Goal: Task Accomplishment & Management: Complete application form

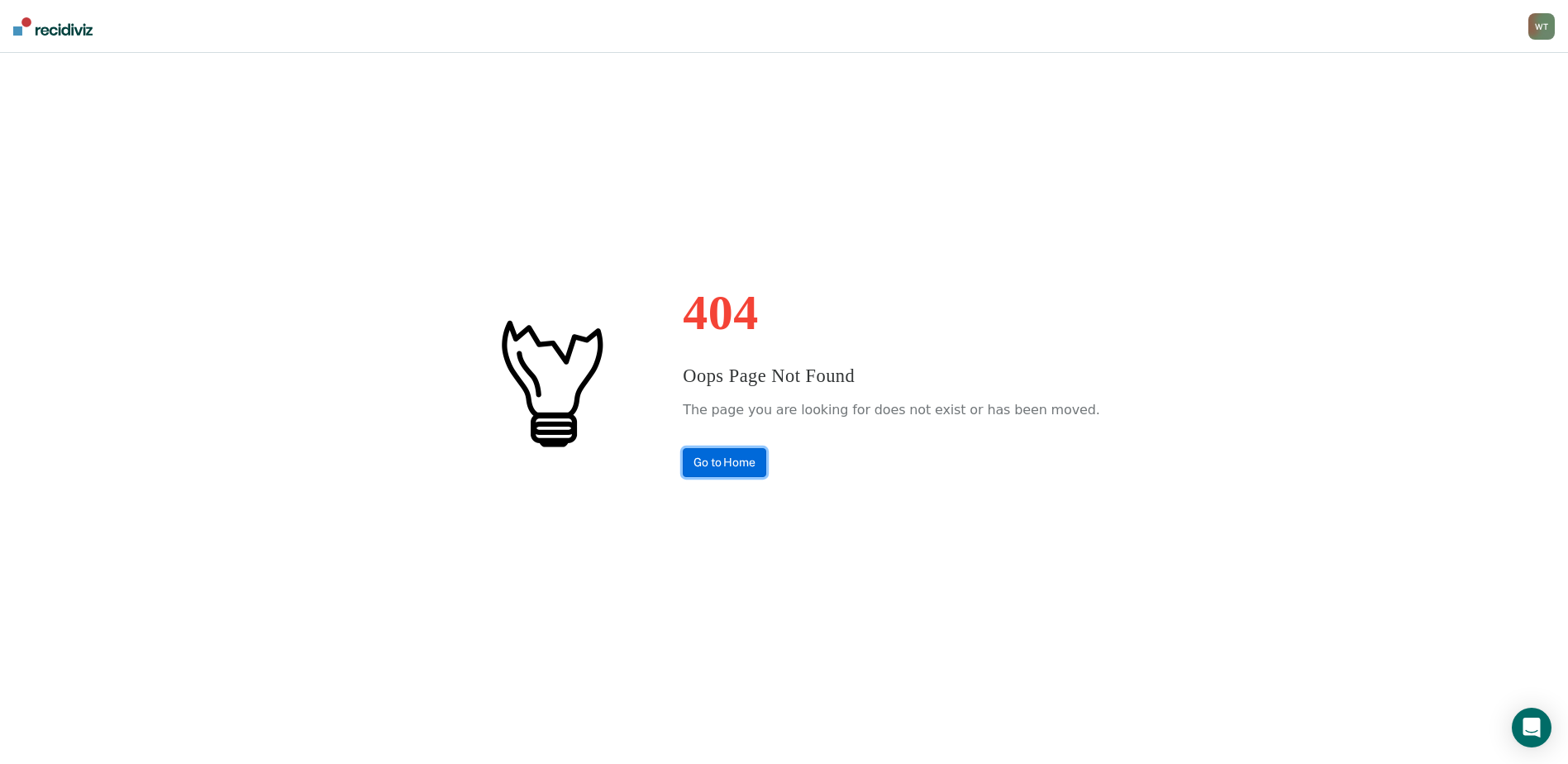
click at [755, 463] on link "Go to Home" at bounding box center [724, 462] width 84 height 29
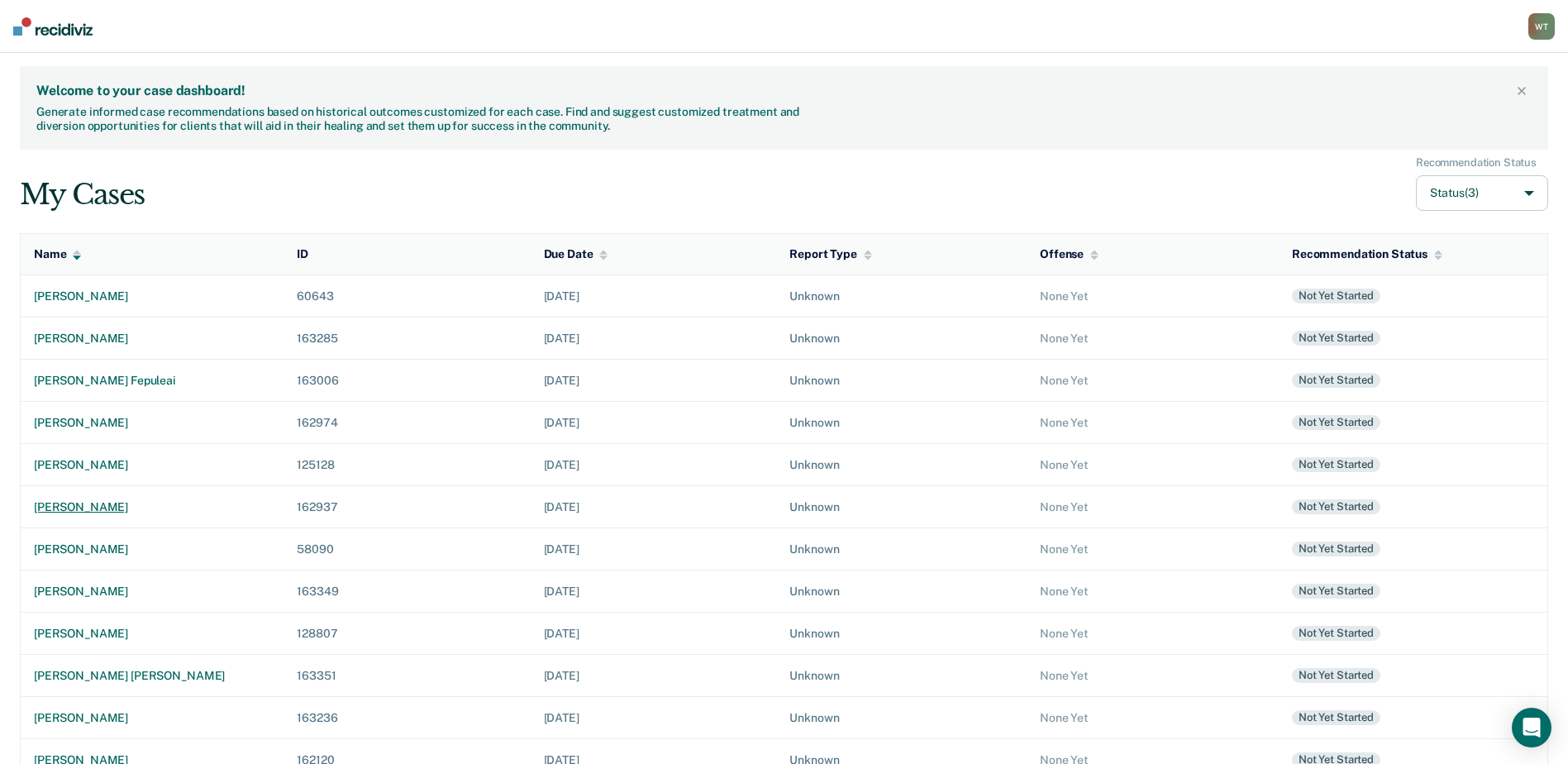
click at [87, 502] on div "[PERSON_NAME]" at bounding box center [152, 507] width 237 height 14
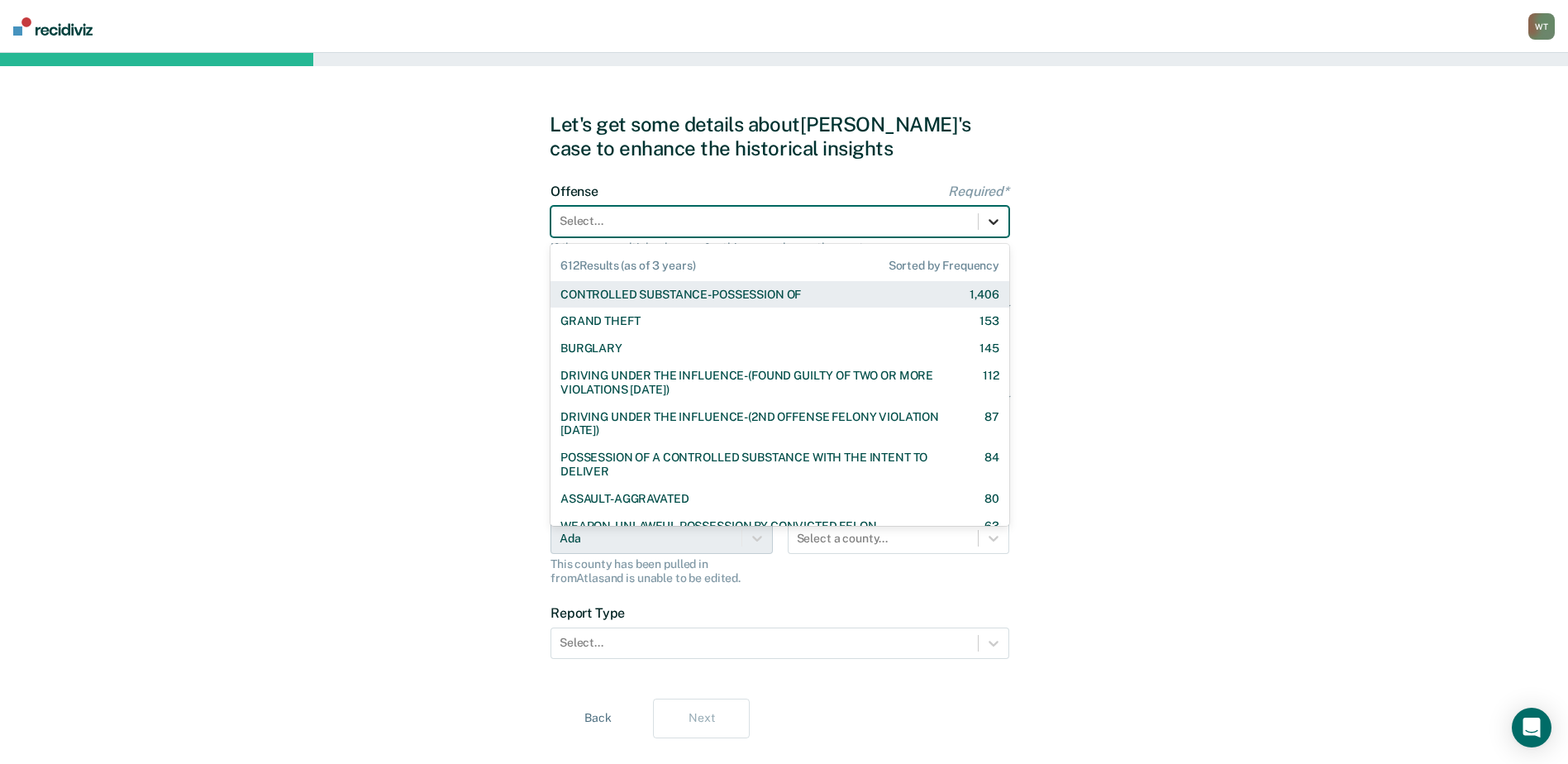
click at [997, 222] on icon at bounding box center [993, 222] width 17 height 17
click at [654, 289] on div "CONTROLLED SUBSTANCE-POSSESSION OF" at bounding box center [681, 294] width 241 height 14
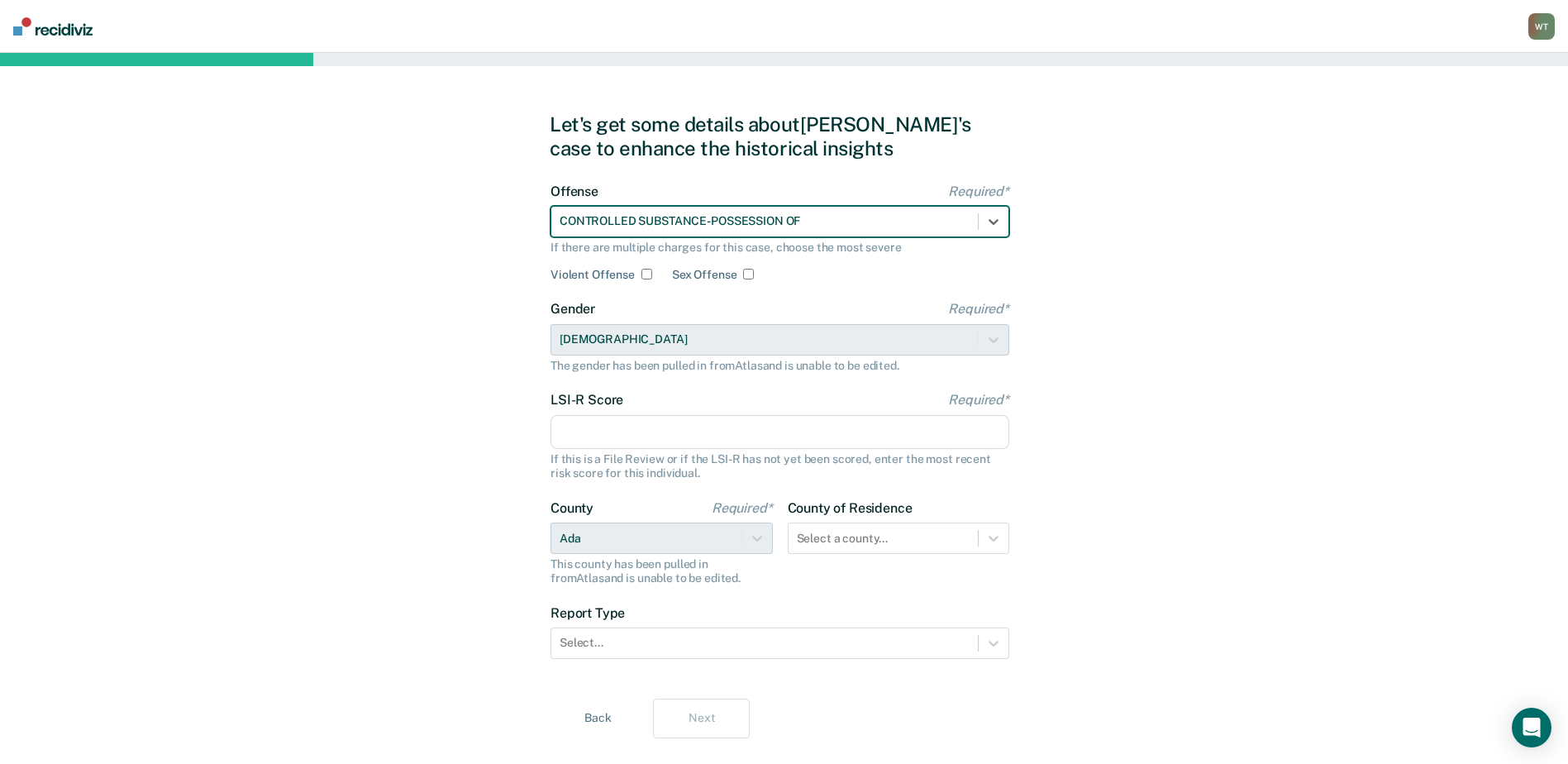
click at [705, 440] on input "LSI-R Score Required*" at bounding box center [780, 433] width 458 height 35
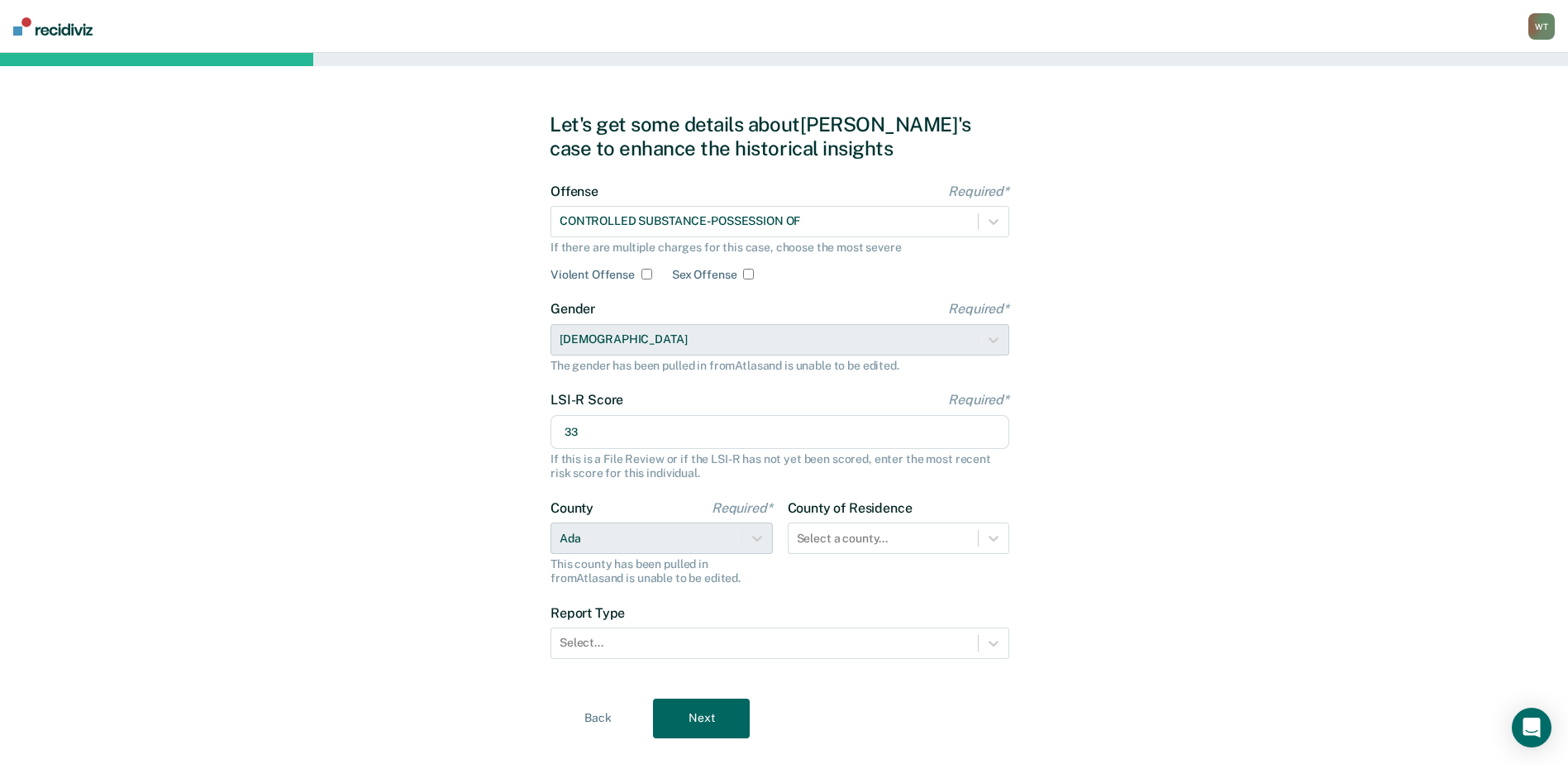
type input "33"
click at [1135, 387] on div "Let's get some details about David's case to enhance the historical insights Of…" at bounding box center [784, 425] width 1568 height 745
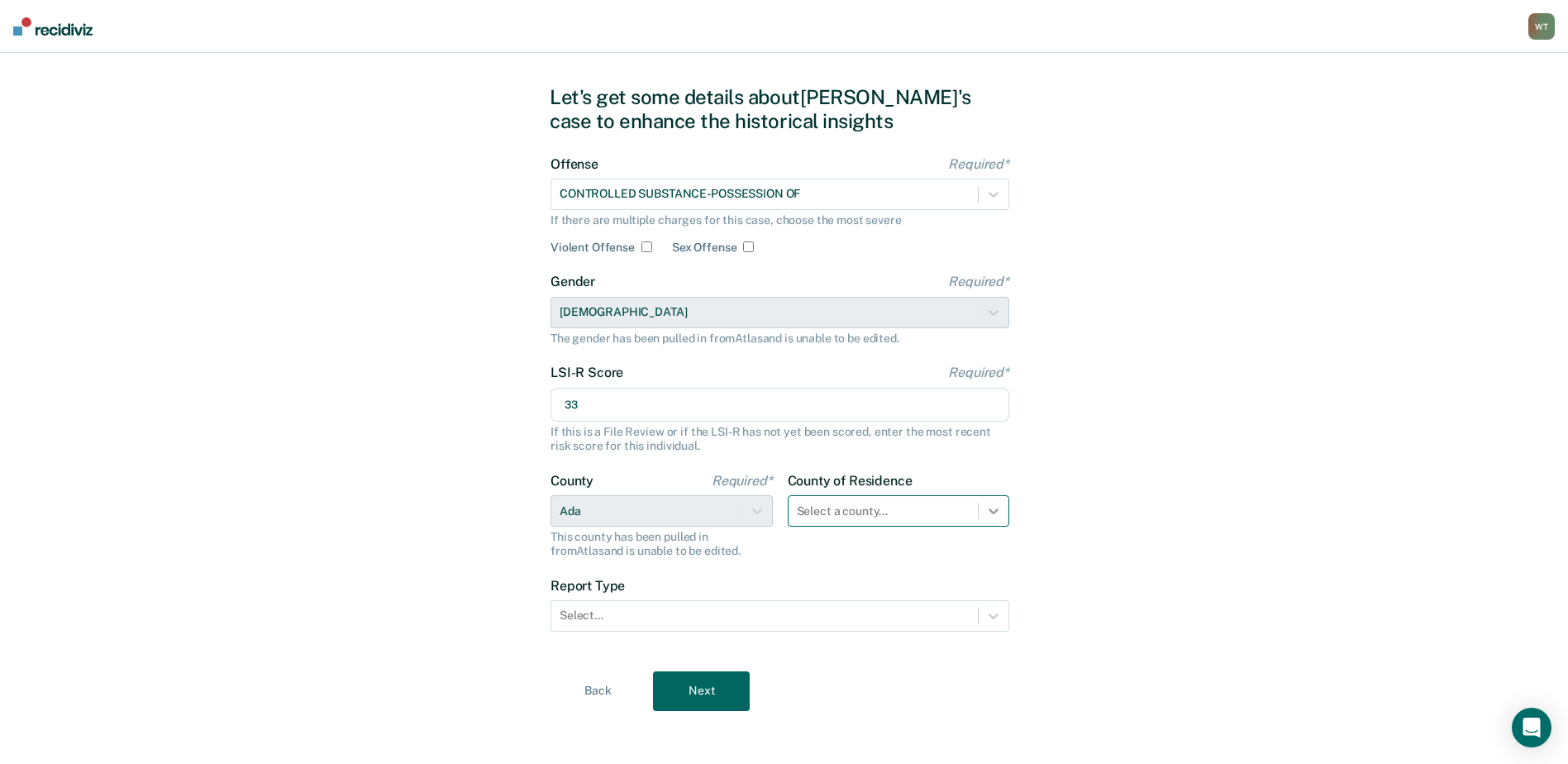
click at [990, 526] on div "Select a county..." at bounding box center [899, 511] width 223 height 32
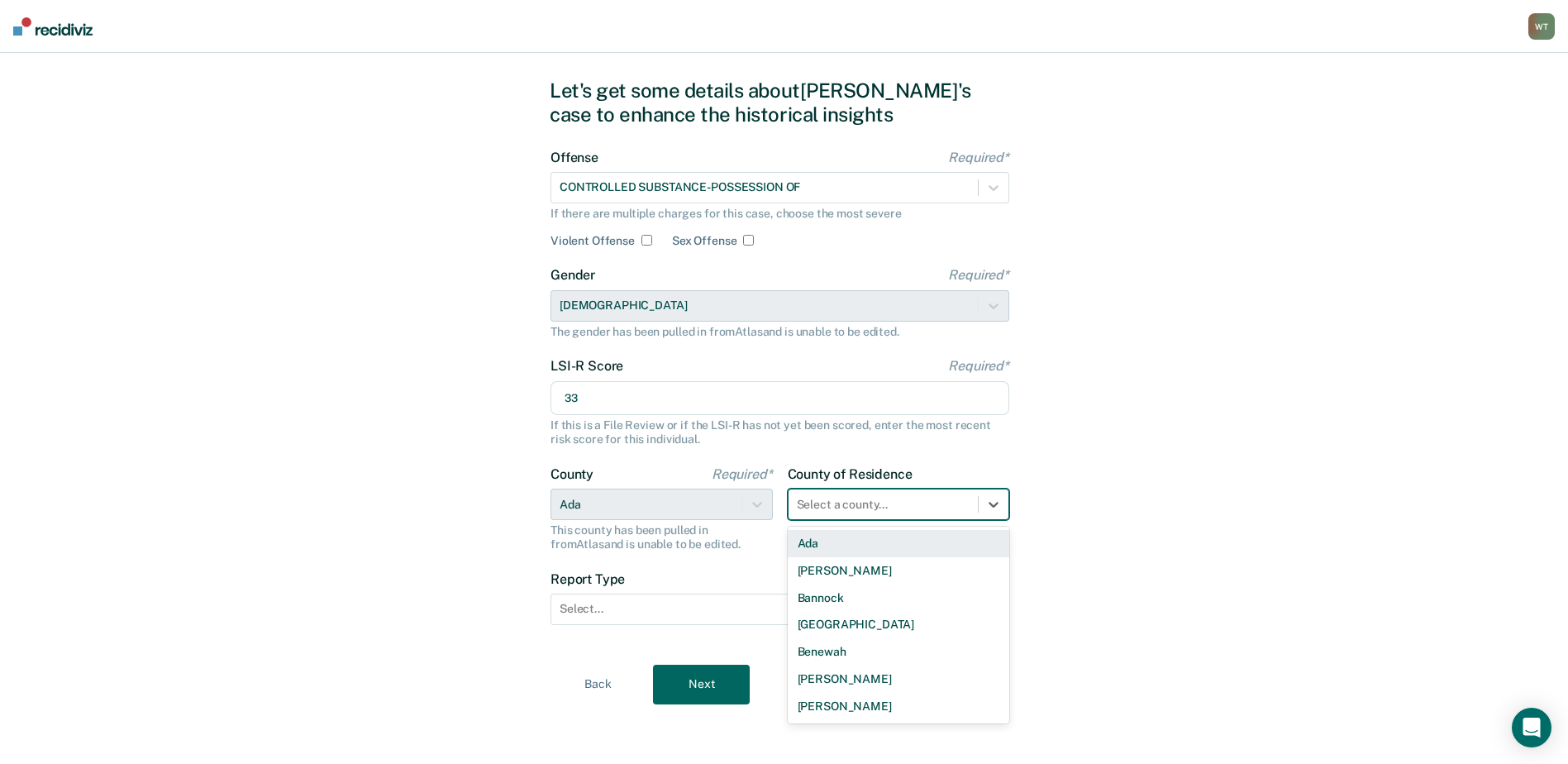
click at [811, 542] on div "Ada" at bounding box center [899, 543] width 223 height 27
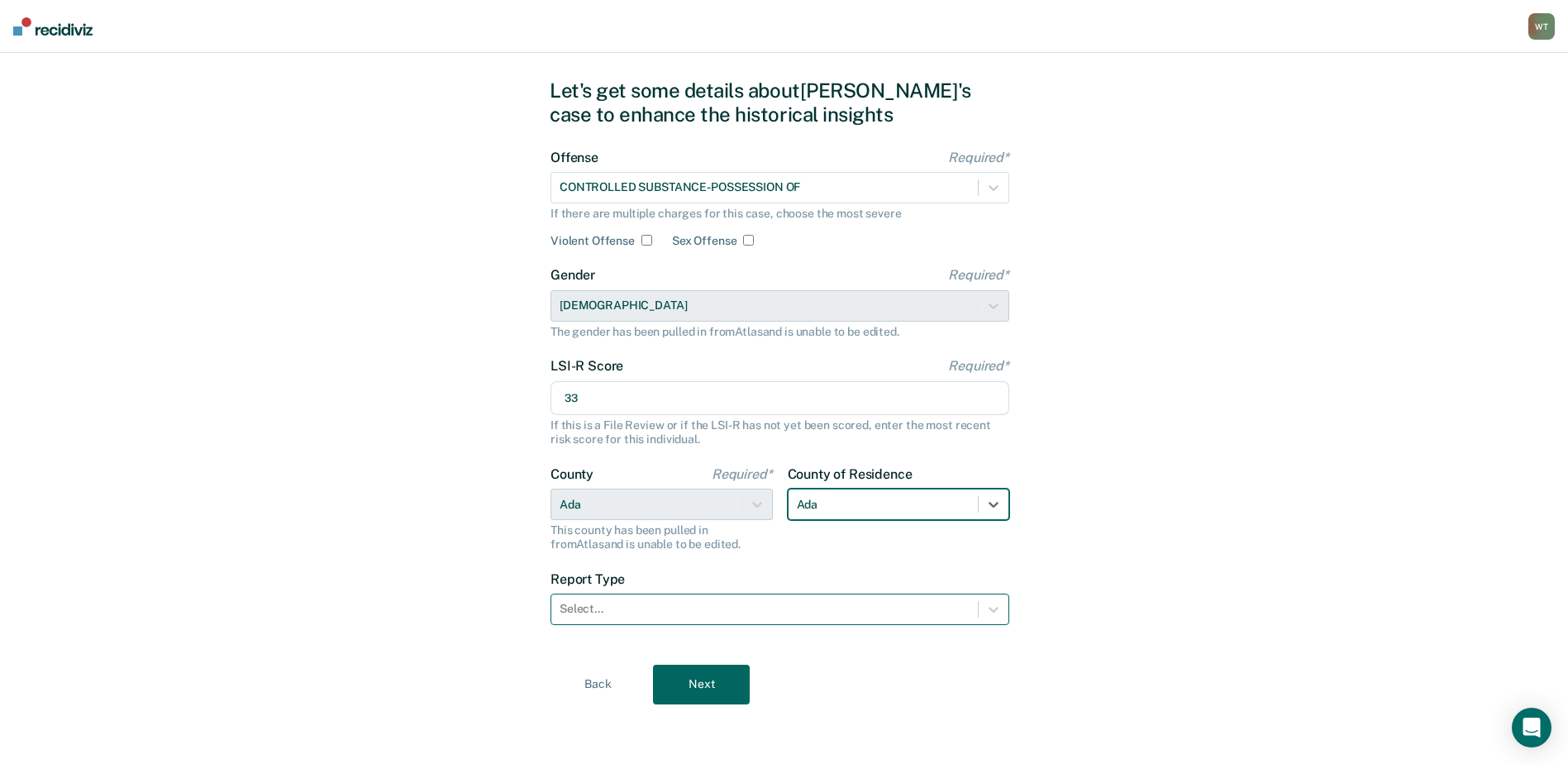
click at [623, 618] on div "Select..." at bounding box center [765, 609] width 427 height 24
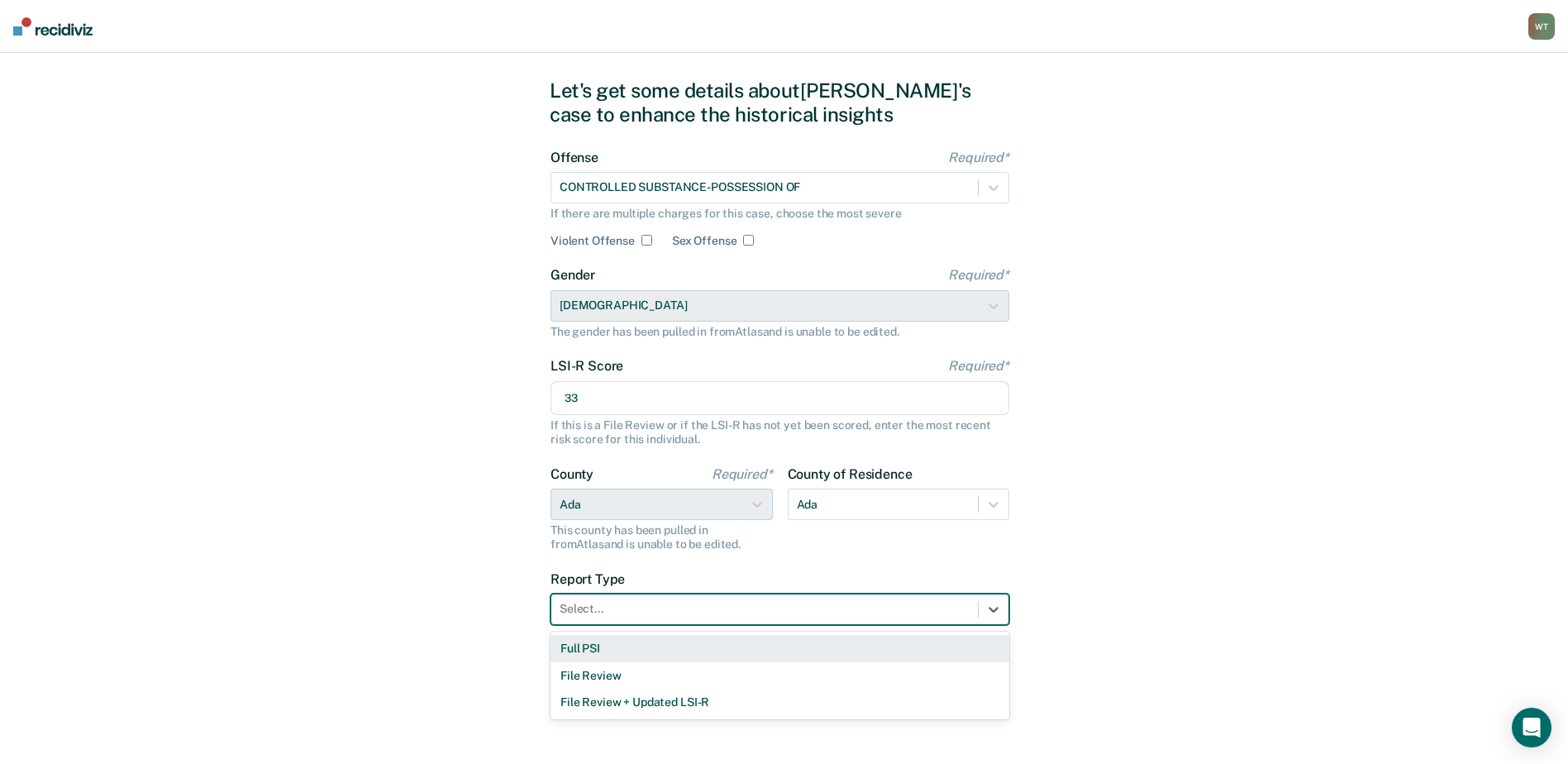
click at [597, 647] on div "Full PSI" at bounding box center [780, 648] width 458 height 27
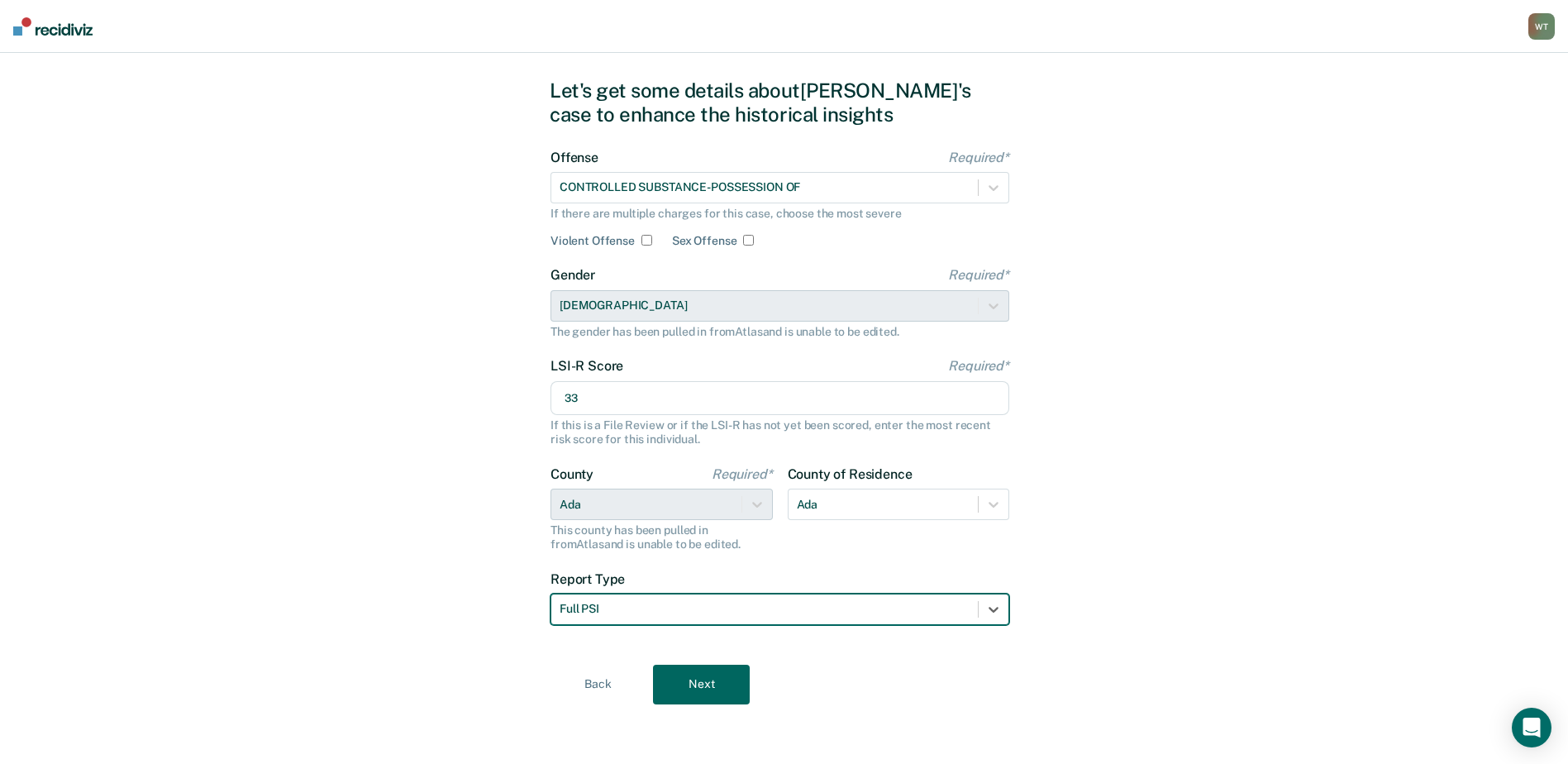
drag, startPoint x: 686, startPoint y: 675, endPoint x: 772, endPoint y: 677, distance: 86.0
click at [688, 676] on button "Next" at bounding box center [701, 684] width 96 height 40
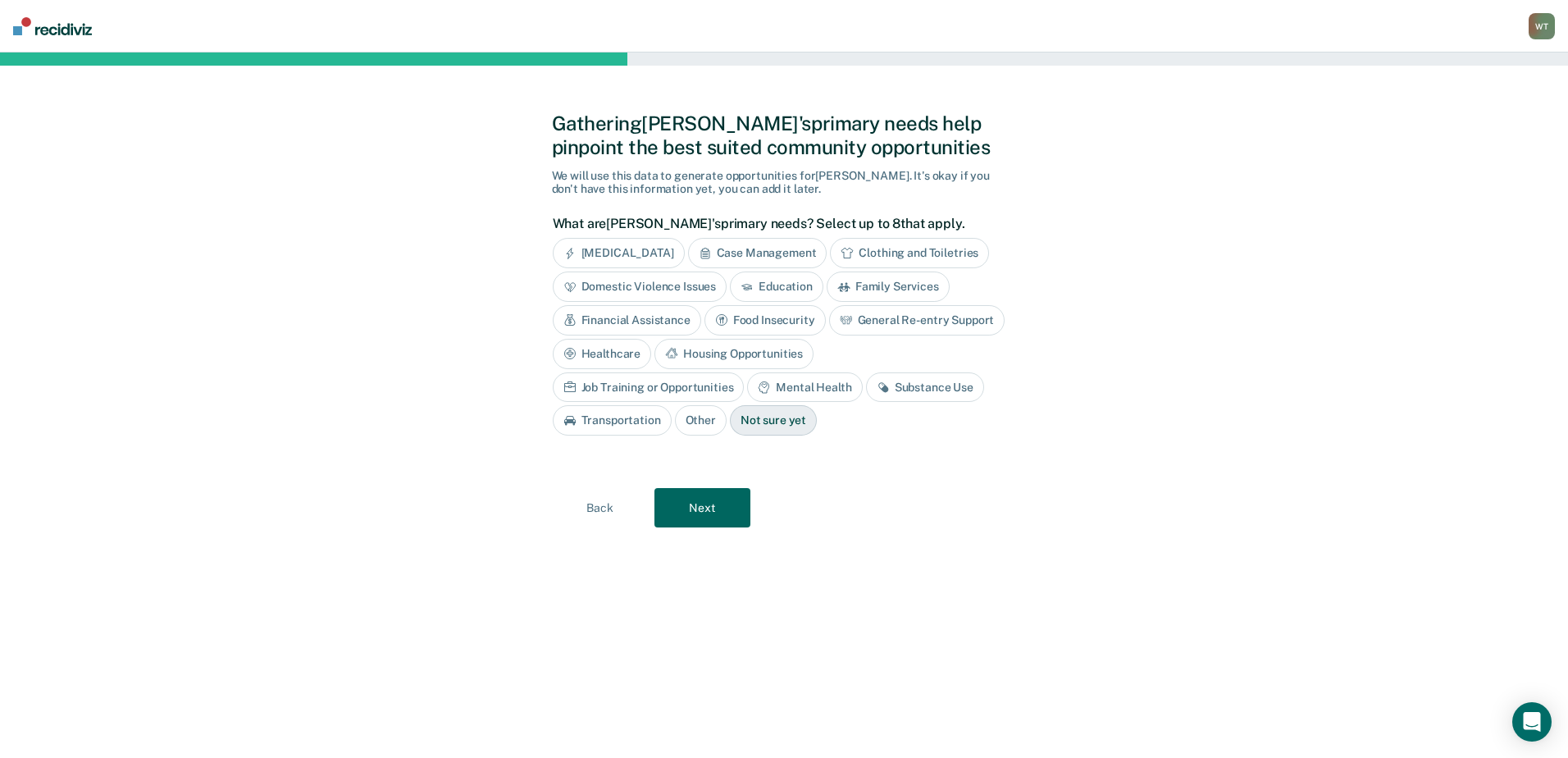
click at [745, 372] on div "Job Training or Opportunities" at bounding box center [648, 387] width 192 height 30
click at [922, 384] on div "Substance Use" at bounding box center [943, 387] width 118 height 30
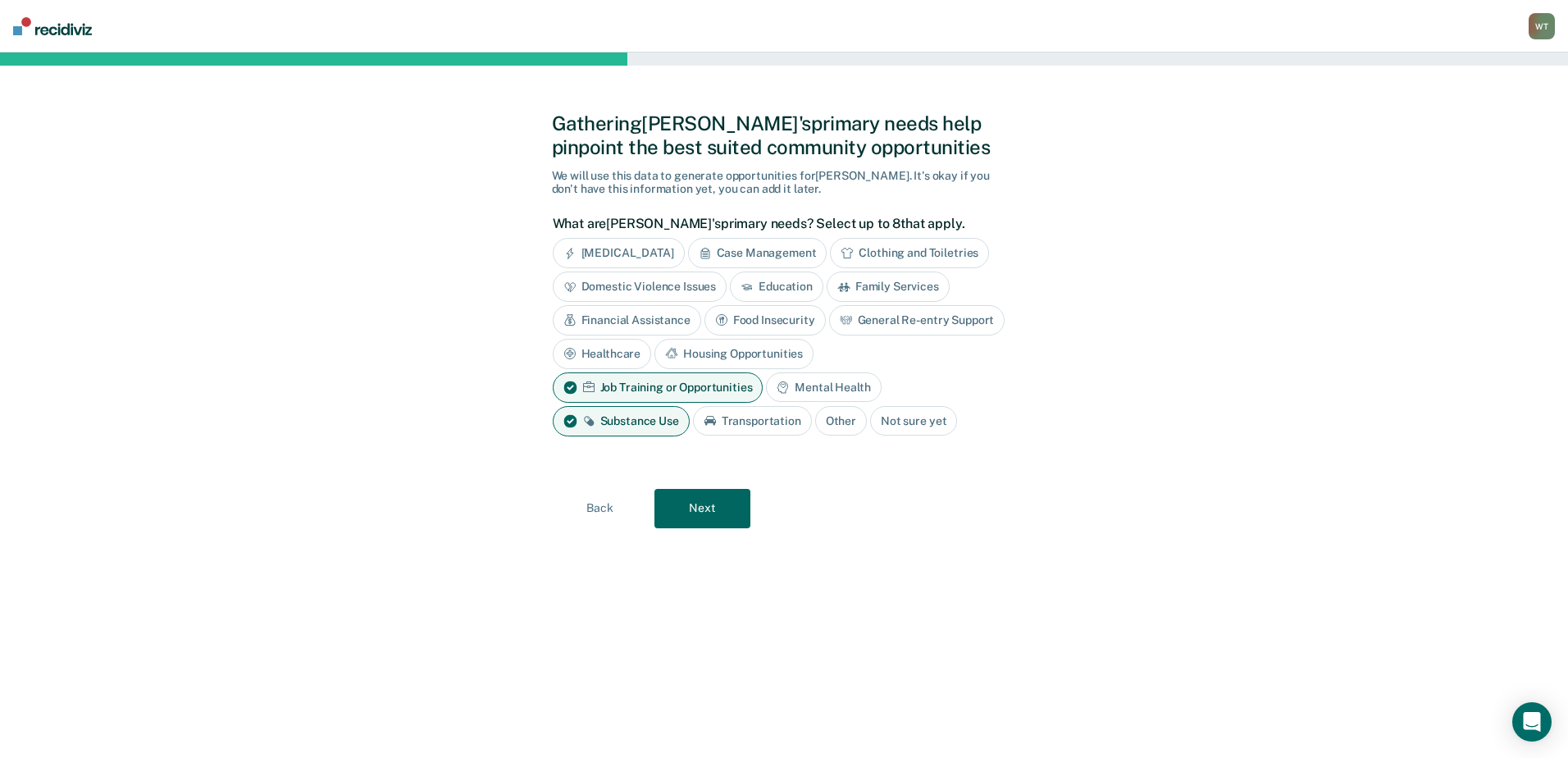
click at [811, 387] on div "Mental Health" at bounding box center [823, 387] width 115 height 30
click at [718, 508] on button "Next" at bounding box center [702, 508] width 96 height 40
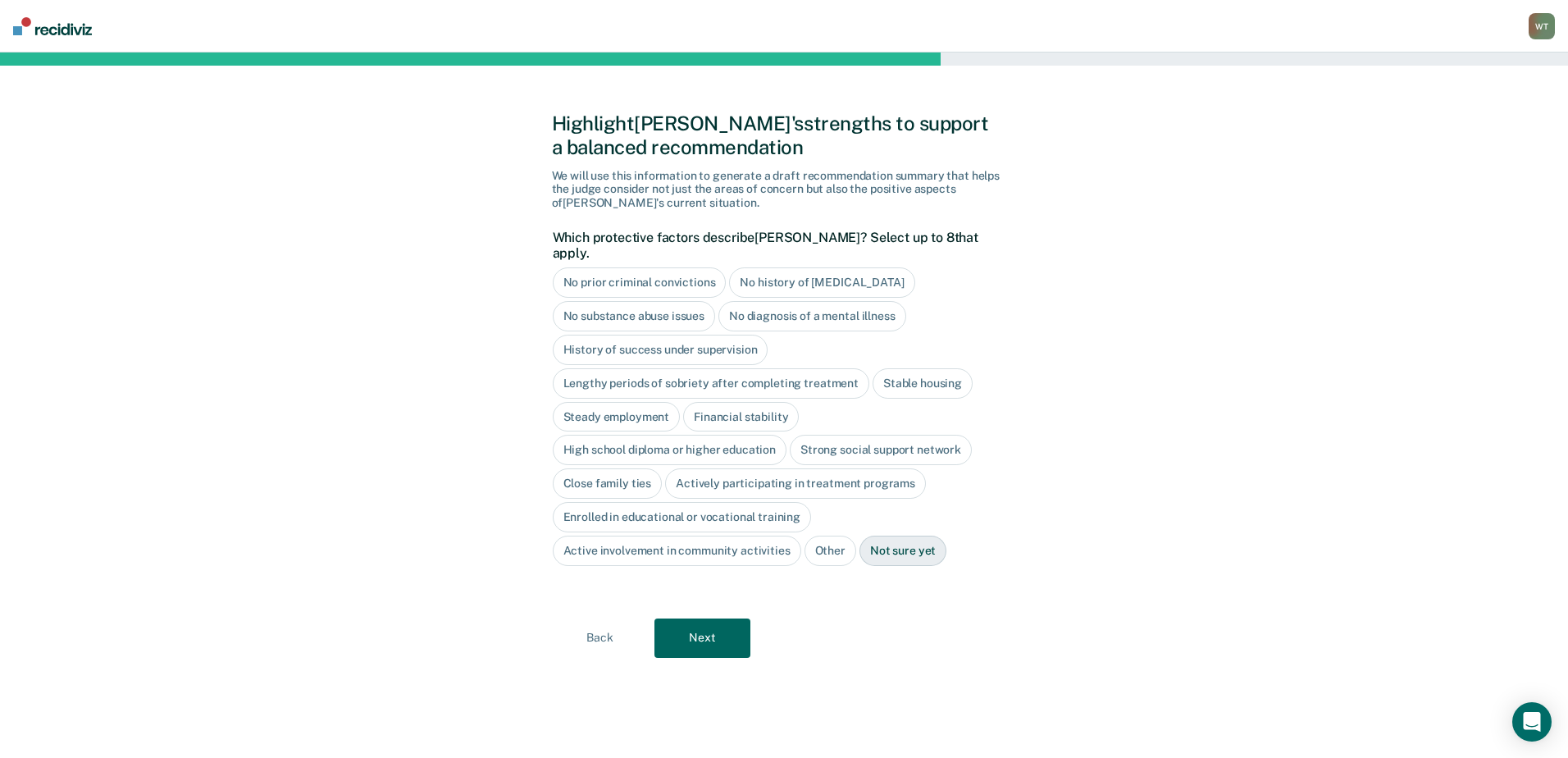
click at [611, 469] on div "Close family ties" at bounding box center [607, 483] width 110 height 30
click at [711, 618] on button "Next" at bounding box center [702, 638] width 96 height 40
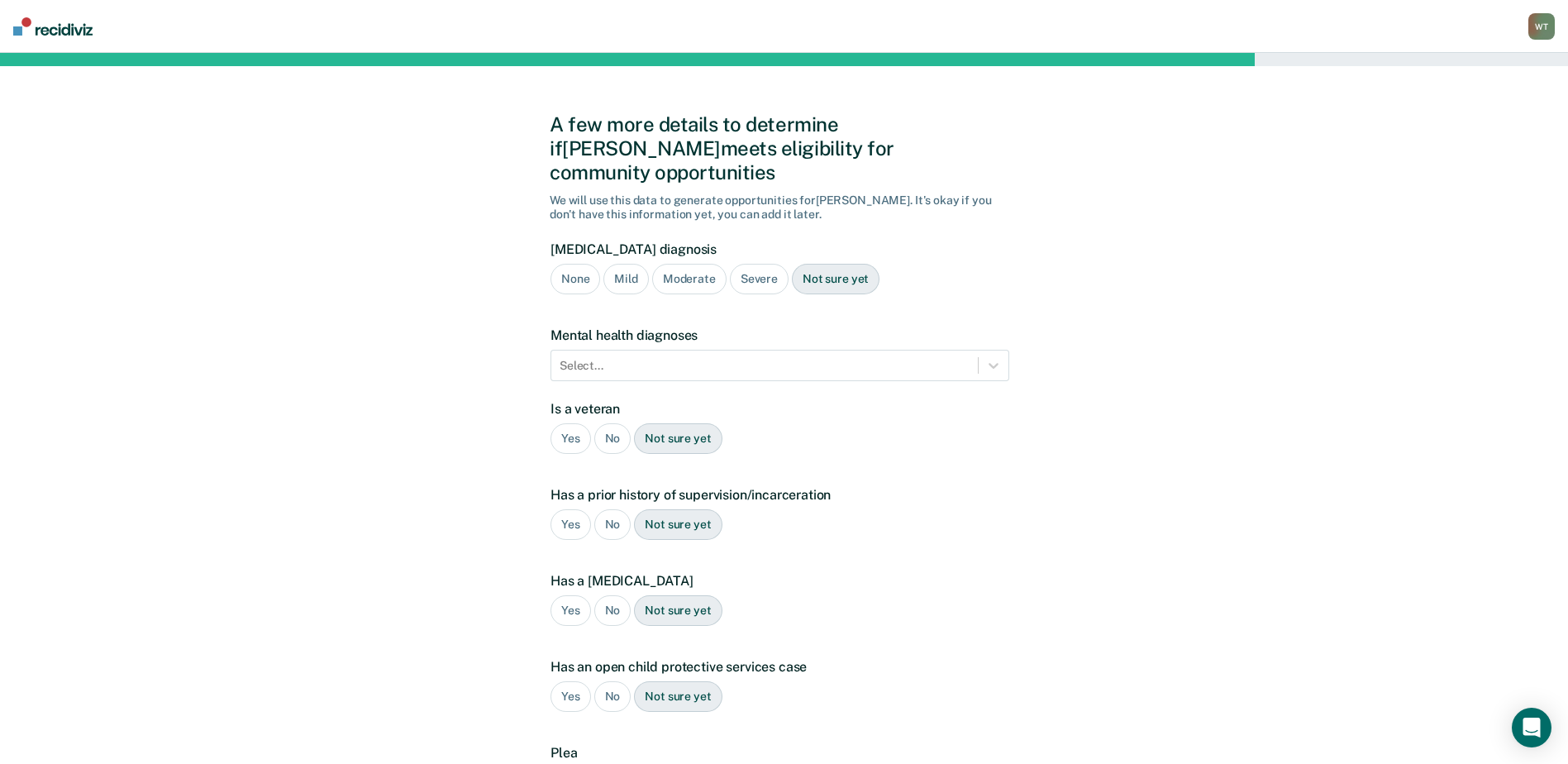
click at [689, 263] on div "Moderate" at bounding box center [689, 278] width 75 height 31
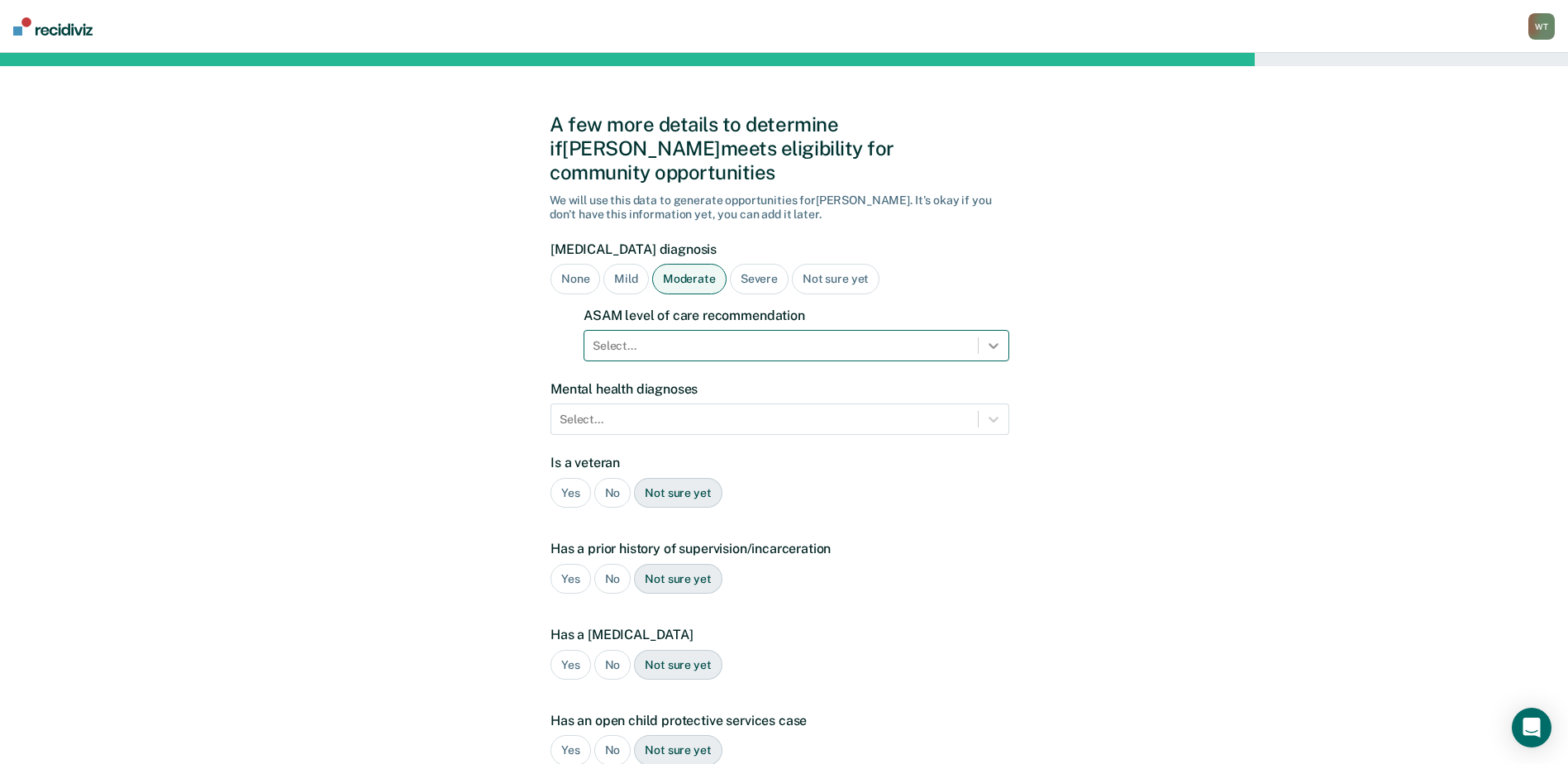
click at [988, 337] on icon at bounding box center [993, 345] width 17 height 17
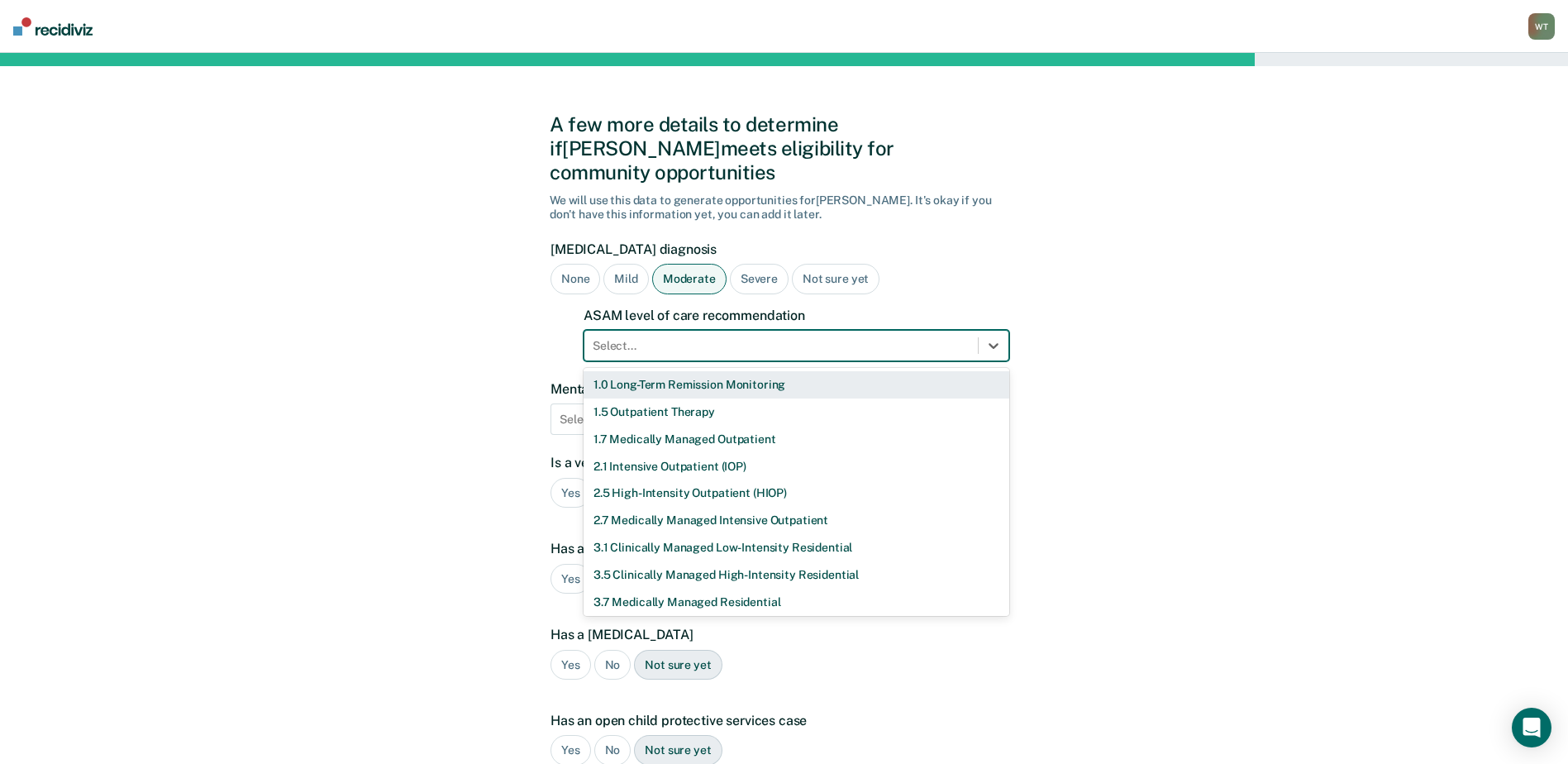
click at [664, 371] on div "1.0 Long-Term Remission Monitoring" at bounding box center [796, 384] width 426 height 27
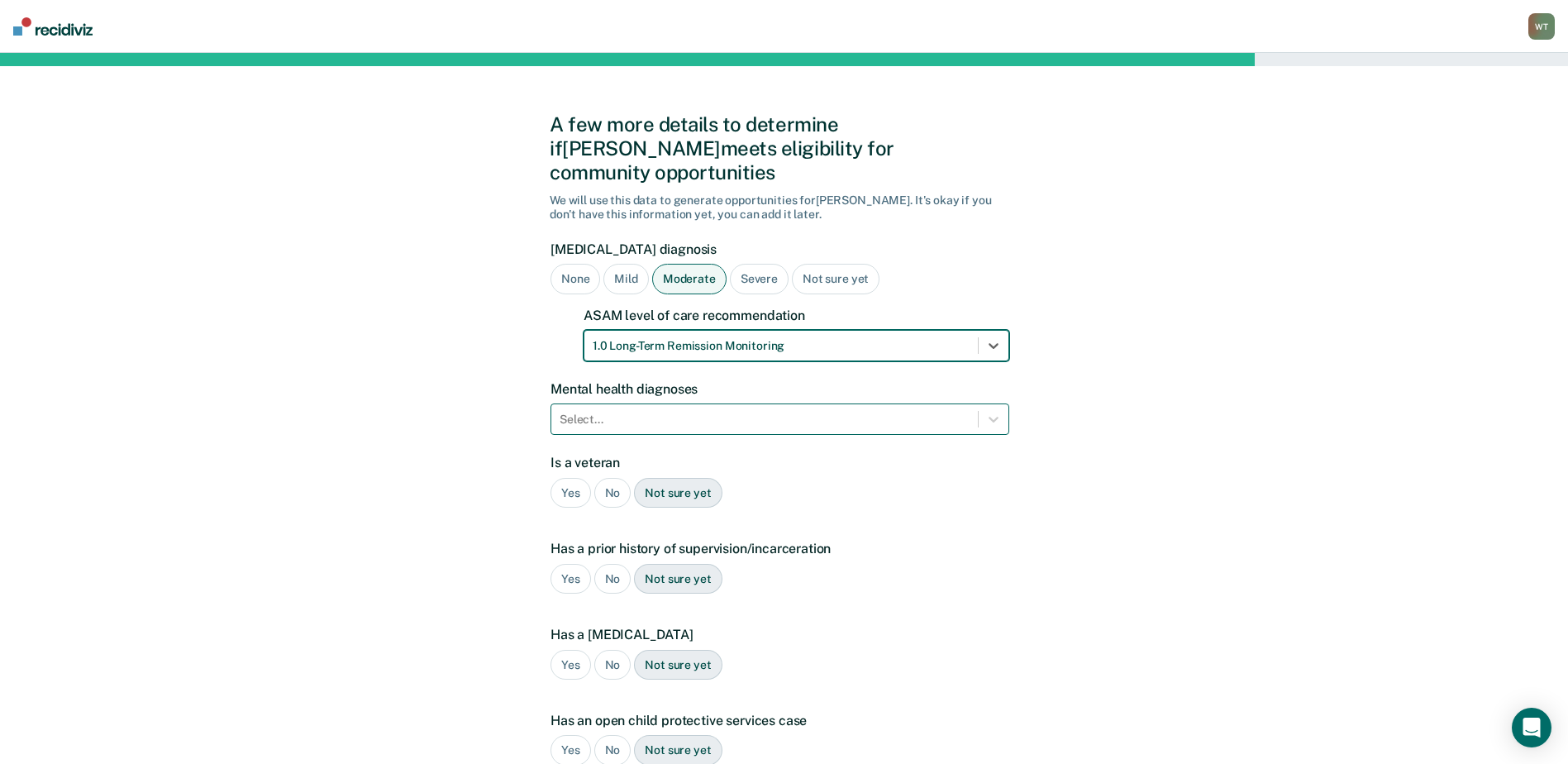
click at [631, 411] on div at bounding box center [765, 419] width 410 height 17
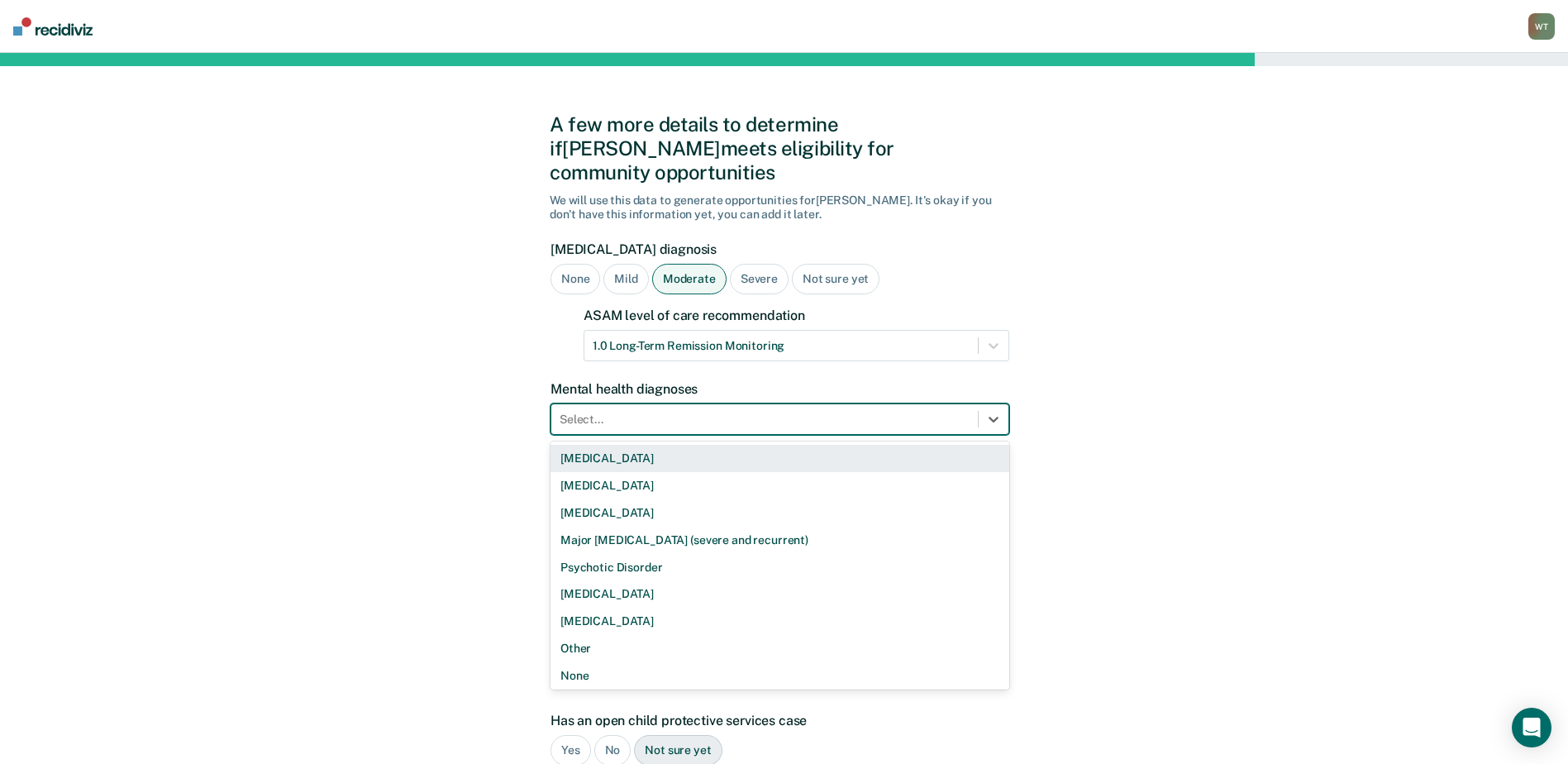
click at [605, 444] on div "Bipolar Disorder" at bounding box center [780, 458] width 458 height 27
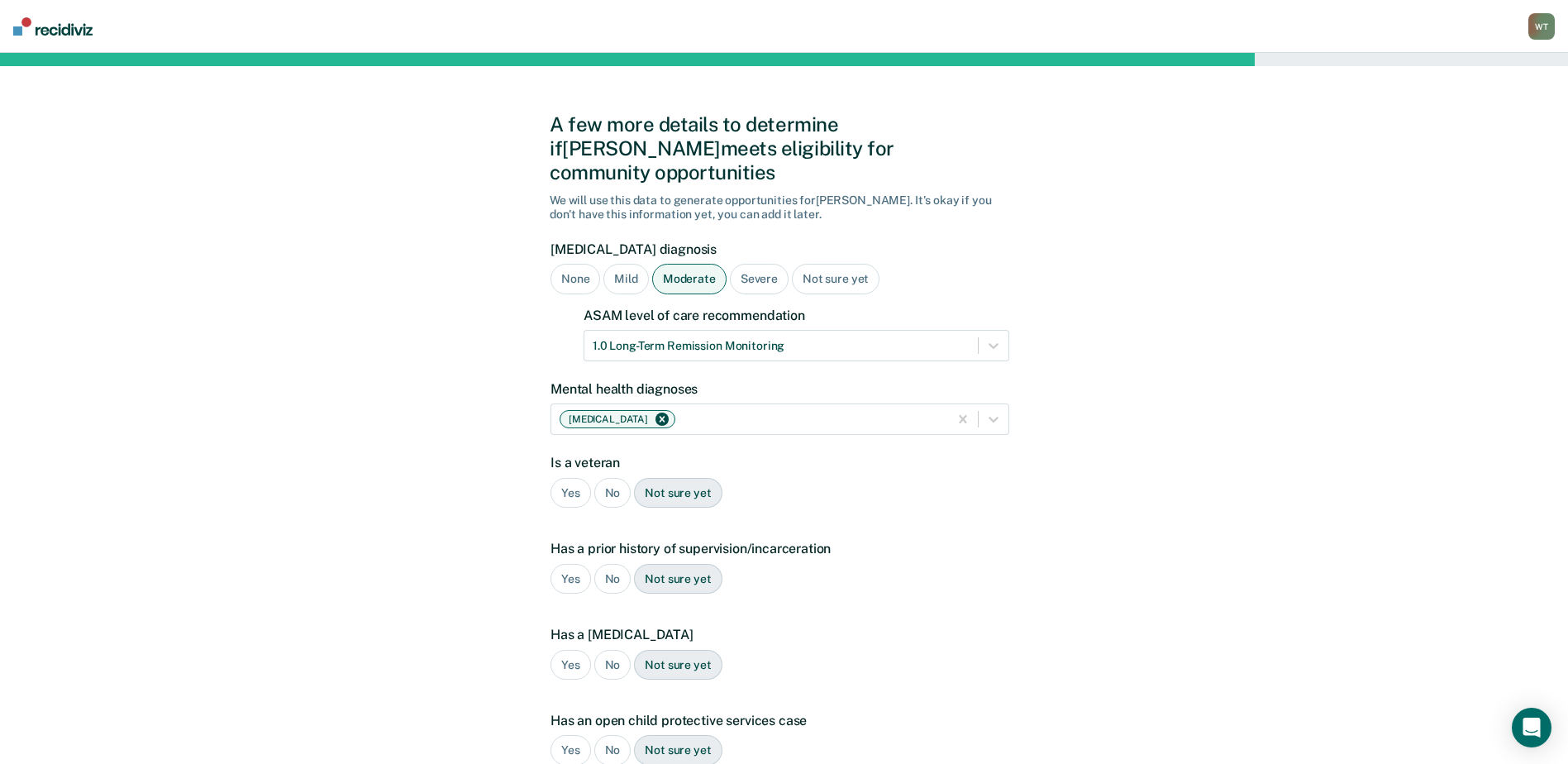
click at [611, 478] on div "No" at bounding box center [613, 492] width 37 height 31
click at [613, 564] on div "No" at bounding box center [613, 579] width 37 height 31
drag, startPoint x: 615, startPoint y: 638, endPoint x: 617, endPoint y: 628, distance: 10.2
click at [615, 649] on div "No" at bounding box center [613, 664] width 37 height 31
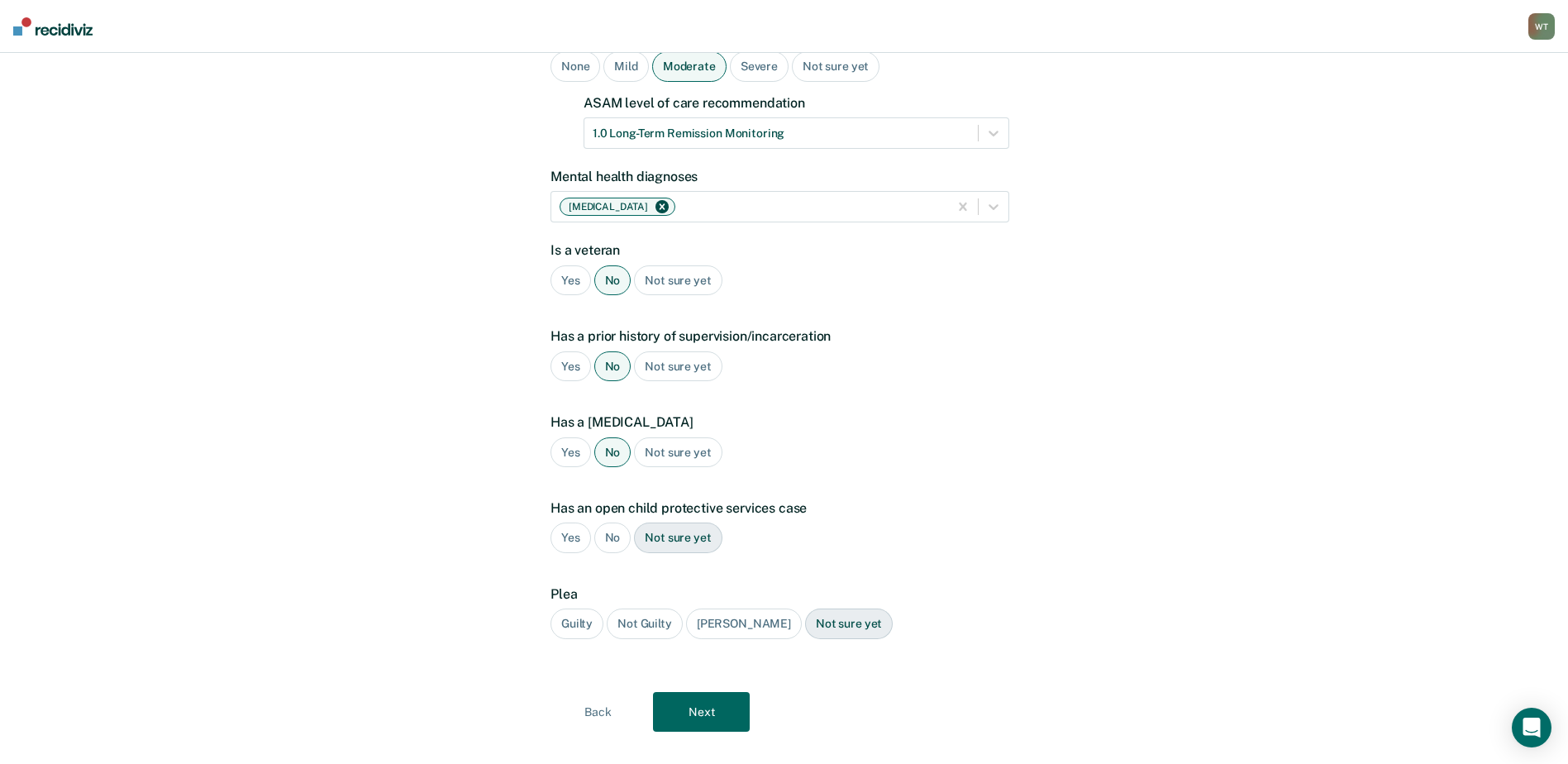
scroll to position [216, 0]
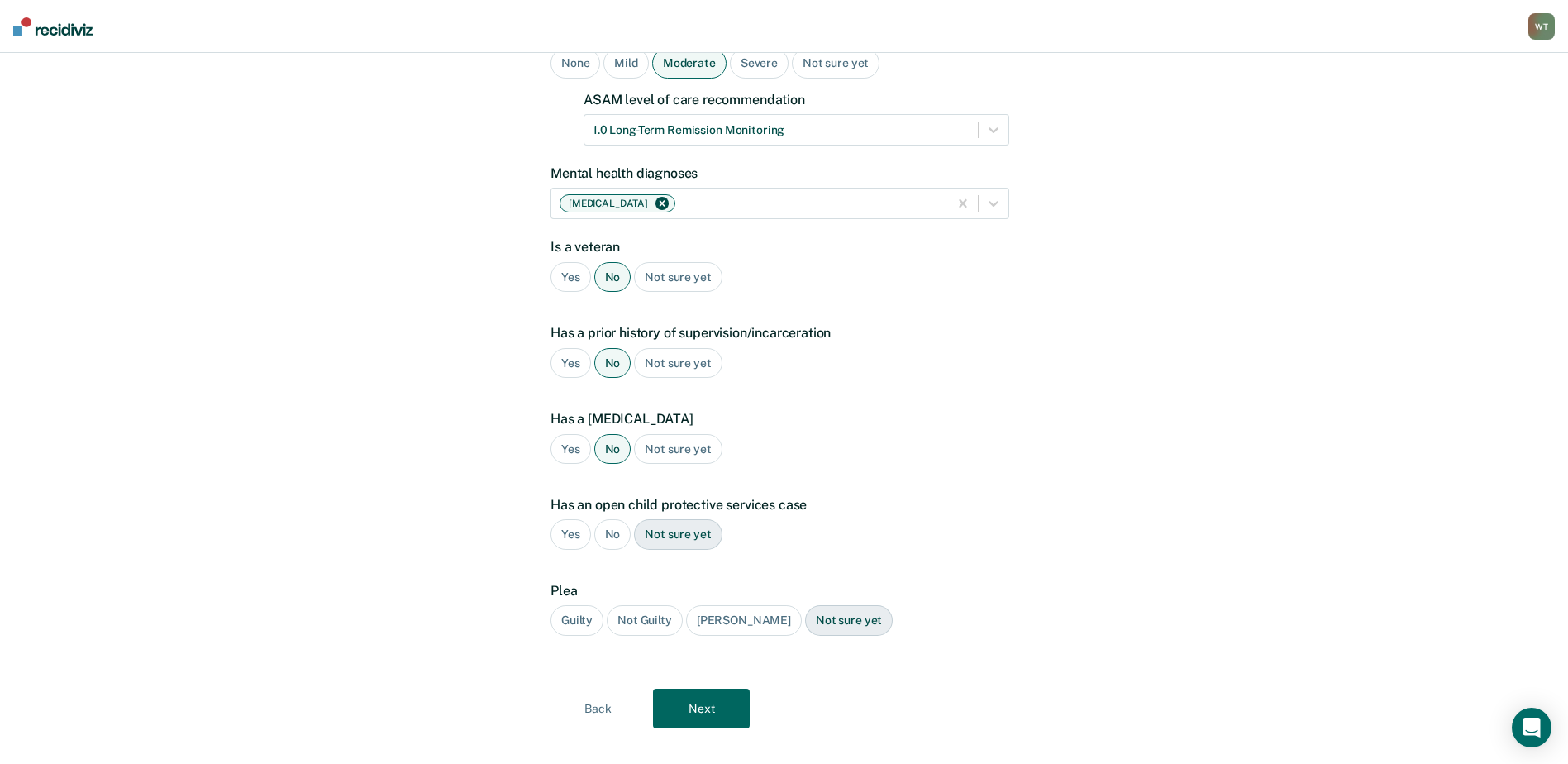
click at [613, 519] on div "No" at bounding box center [613, 534] width 37 height 31
click at [581, 605] on div "Guilty" at bounding box center [577, 620] width 53 height 31
click at [682, 688] on button "Next" at bounding box center [701, 708] width 96 height 40
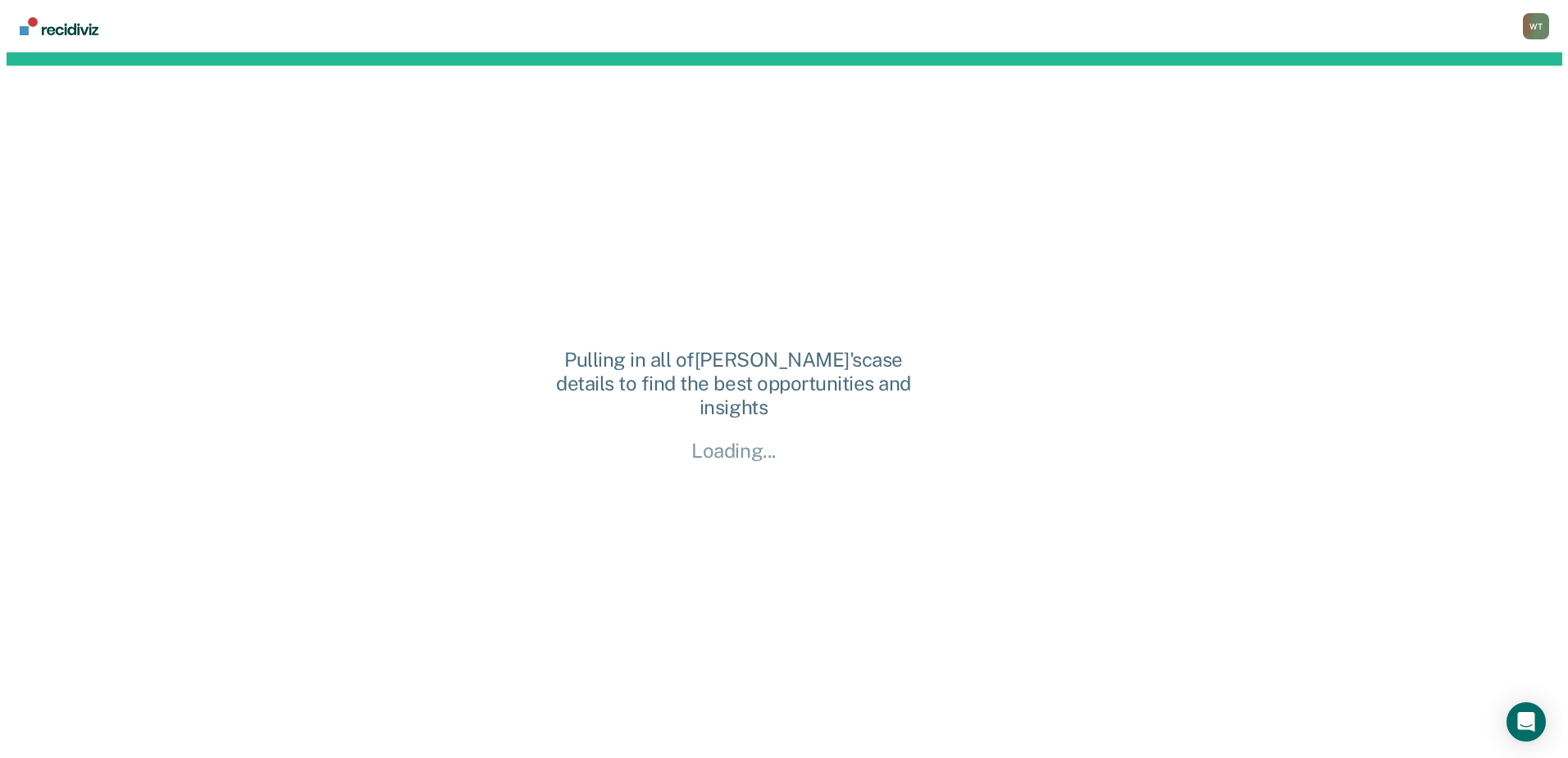
scroll to position [0, 0]
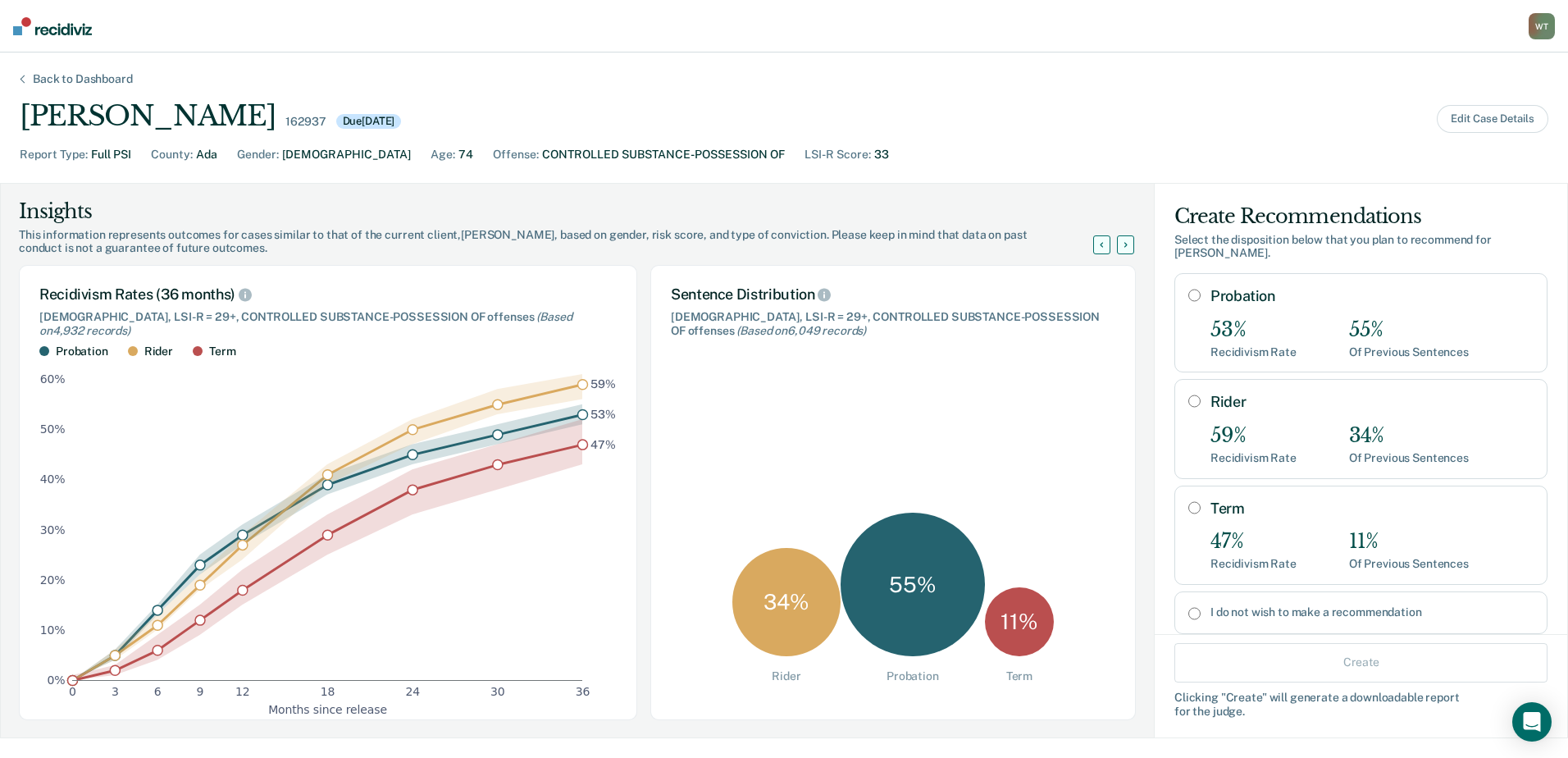
click at [1188, 288] on input "Probation" at bounding box center [1194, 295] width 12 height 13
radio input "true"
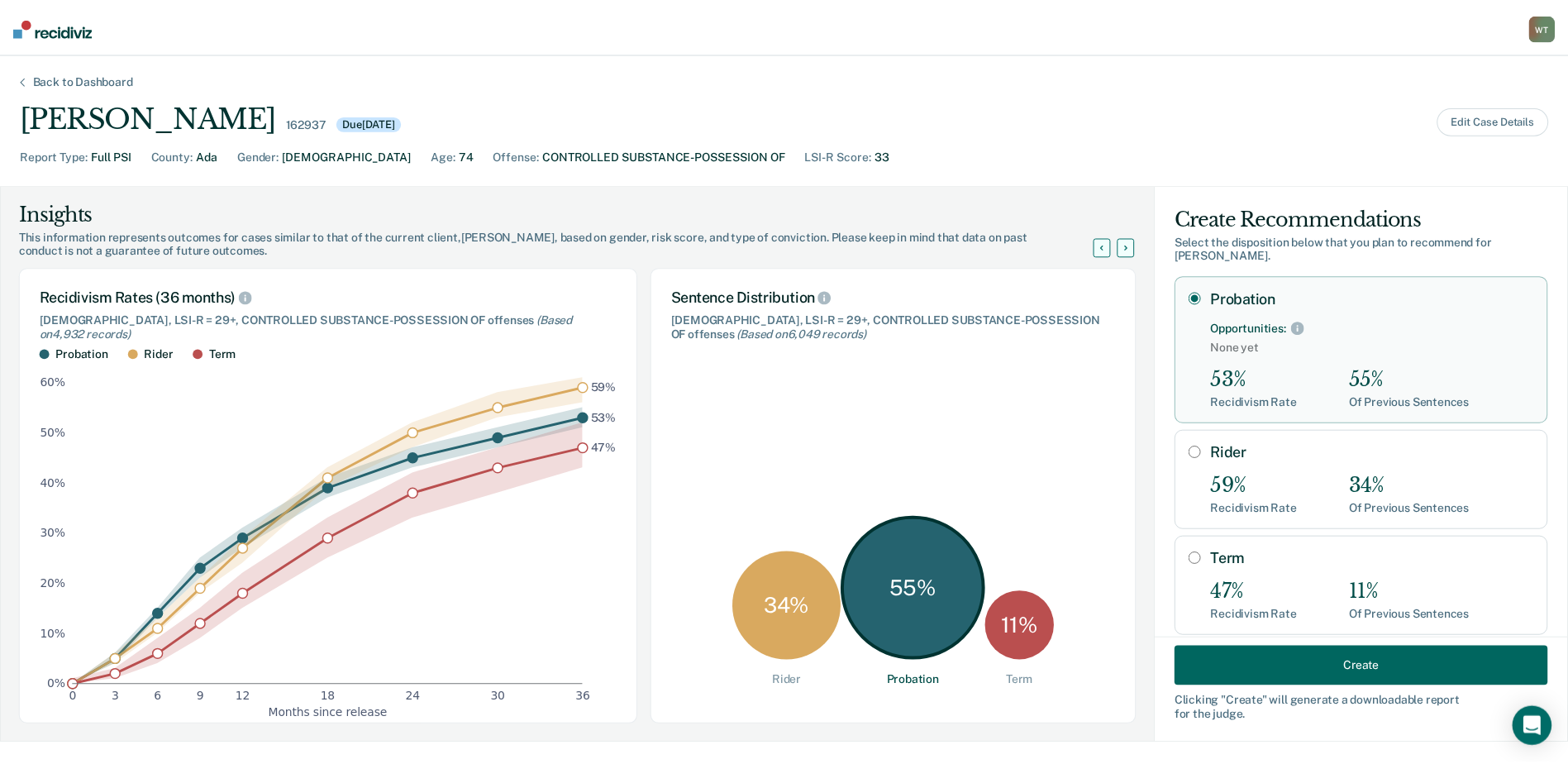
scroll to position [76, 0]
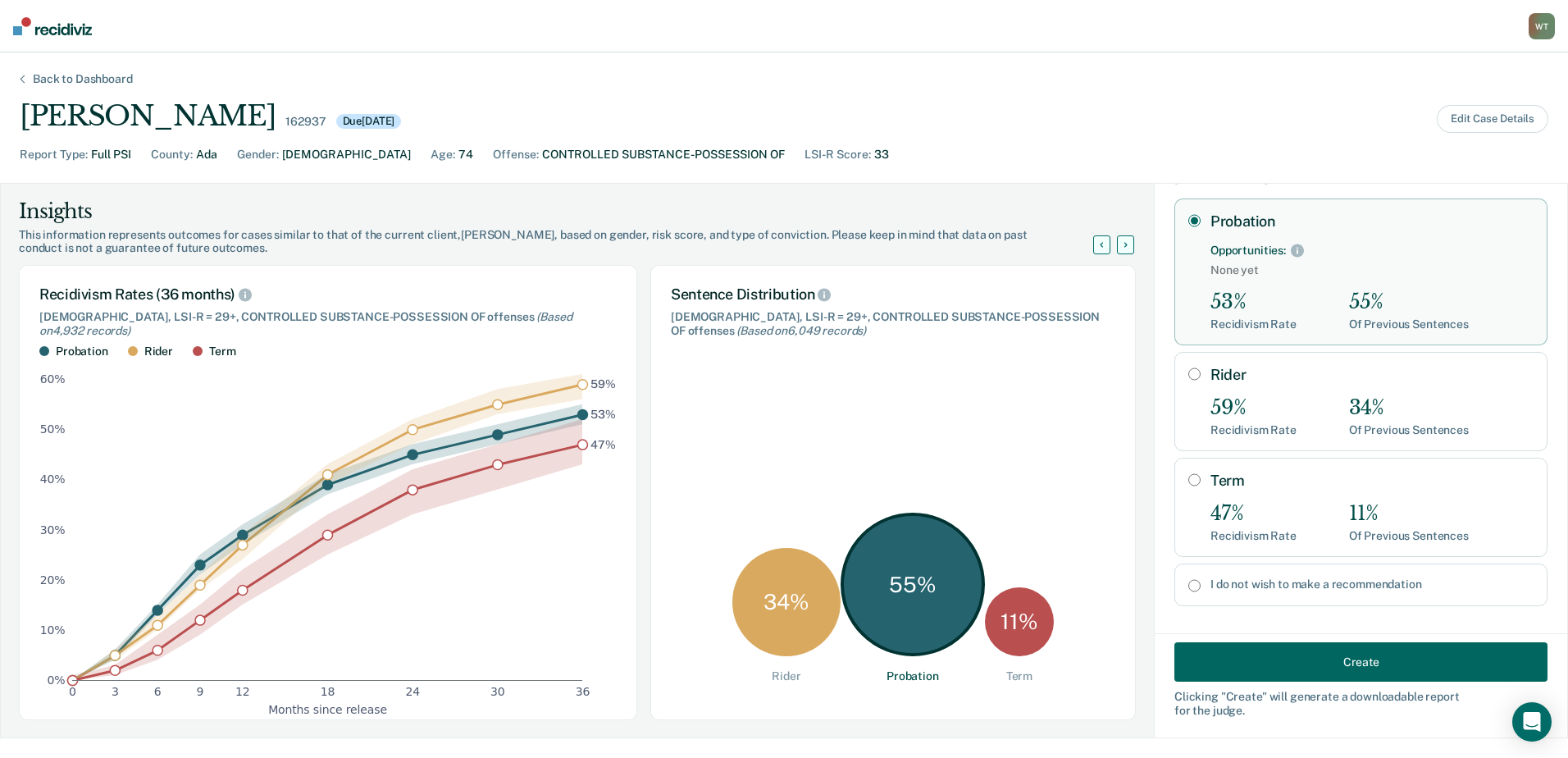
click at [1292, 661] on button "Create" at bounding box center [1360, 662] width 373 height 40
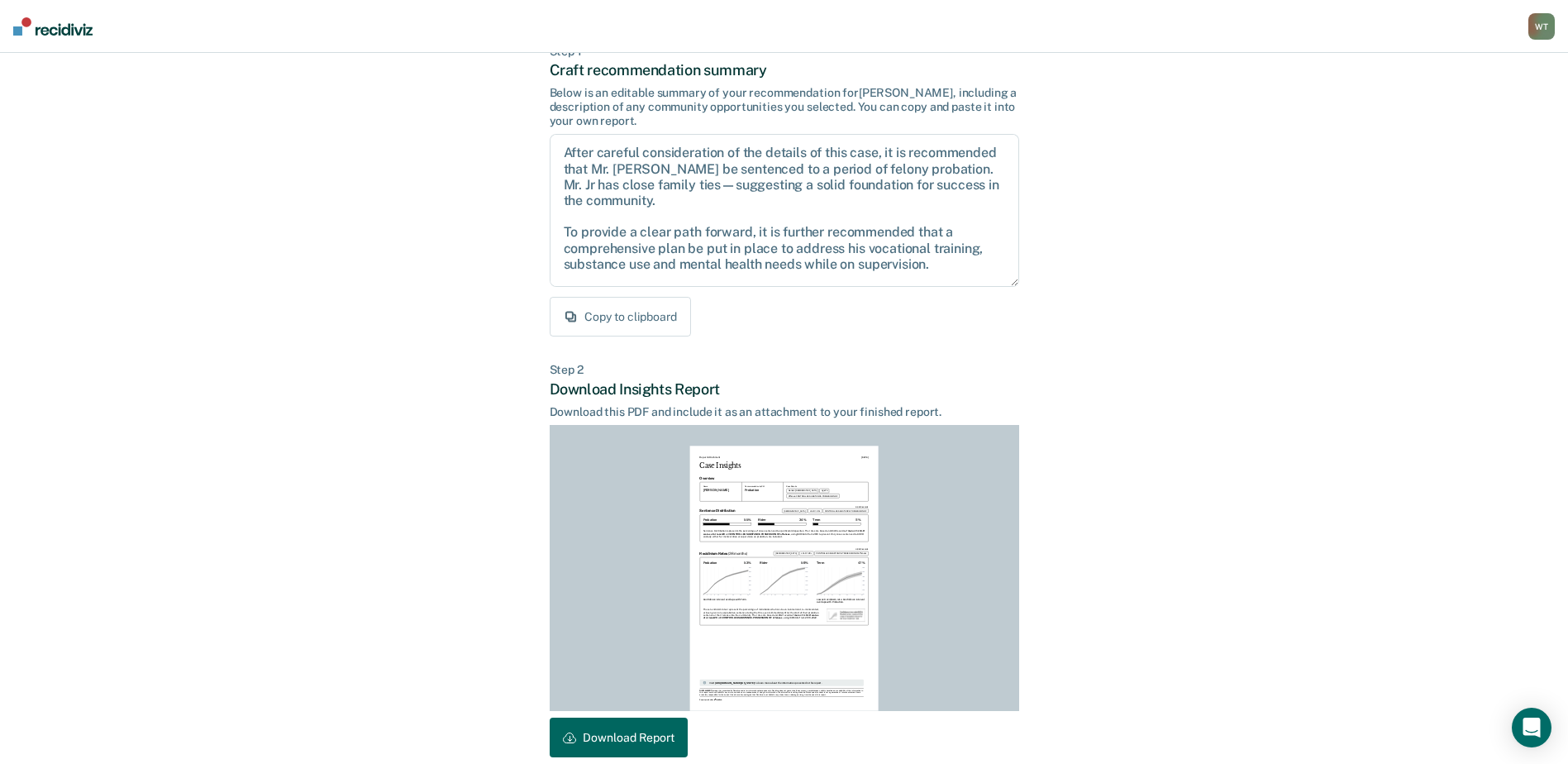
scroll to position [179, 0]
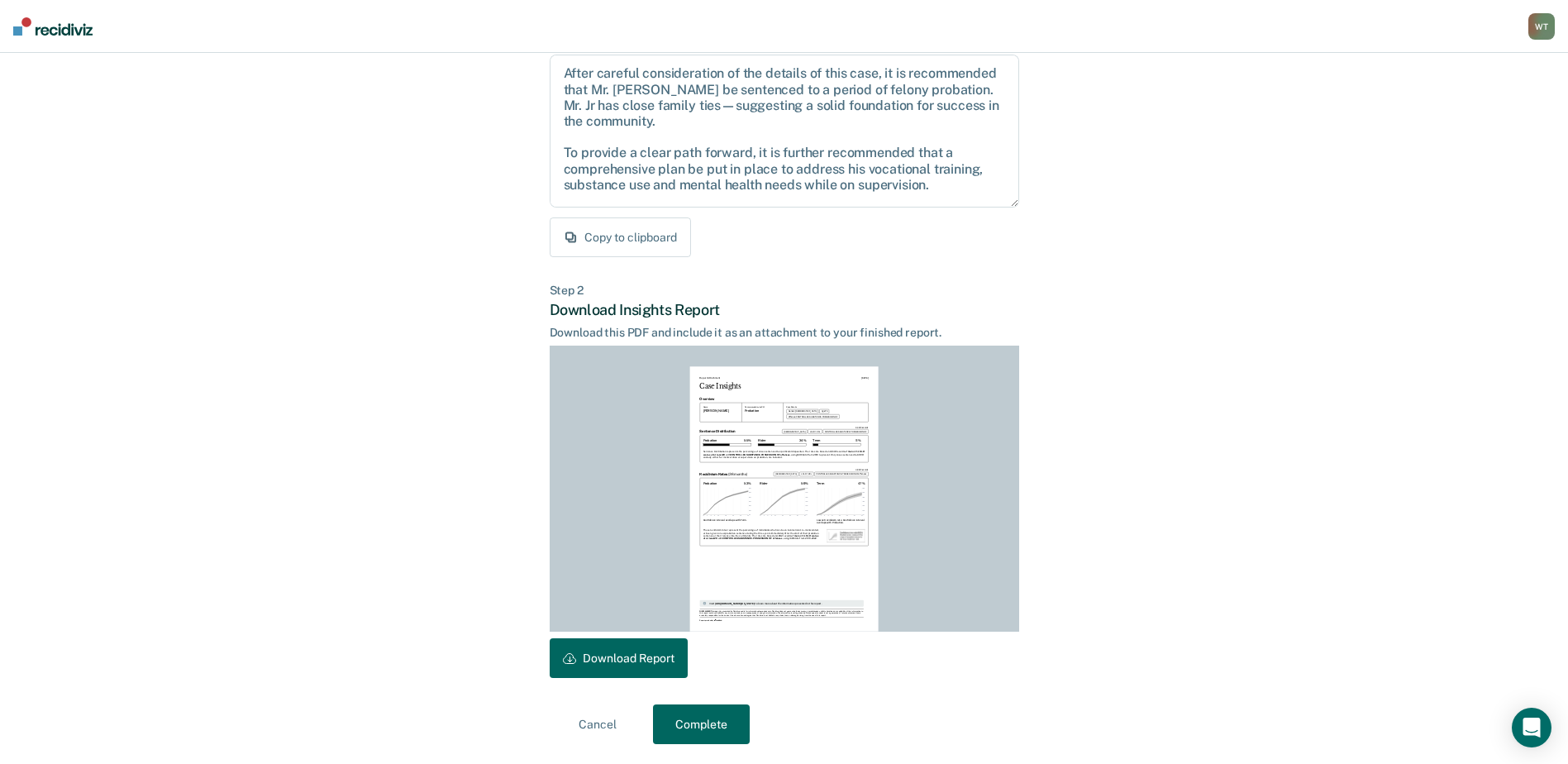
drag, startPoint x: 627, startPoint y: 659, endPoint x: 1396, endPoint y: 88, distance: 957.8
click at [629, 658] on button "Download Report" at bounding box center [619, 658] width 138 height 40
click at [703, 724] on button "Complete" at bounding box center [701, 724] width 96 height 40
